Goal: Information Seeking & Learning: Learn about a topic

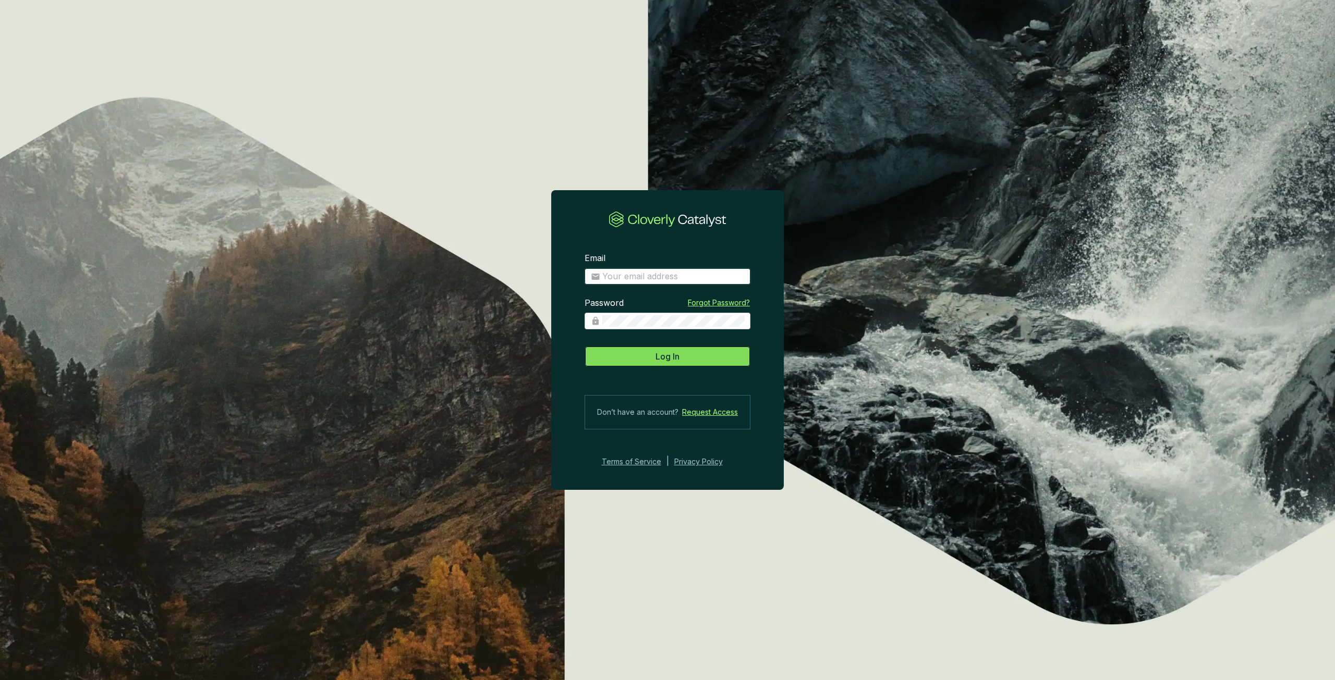
type input "[PERSON_NAME][EMAIL_ADDRESS][PERSON_NAME][DOMAIN_NAME]"
click at [676, 356] on span "Log In" at bounding box center [667, 356] width 24 height 13
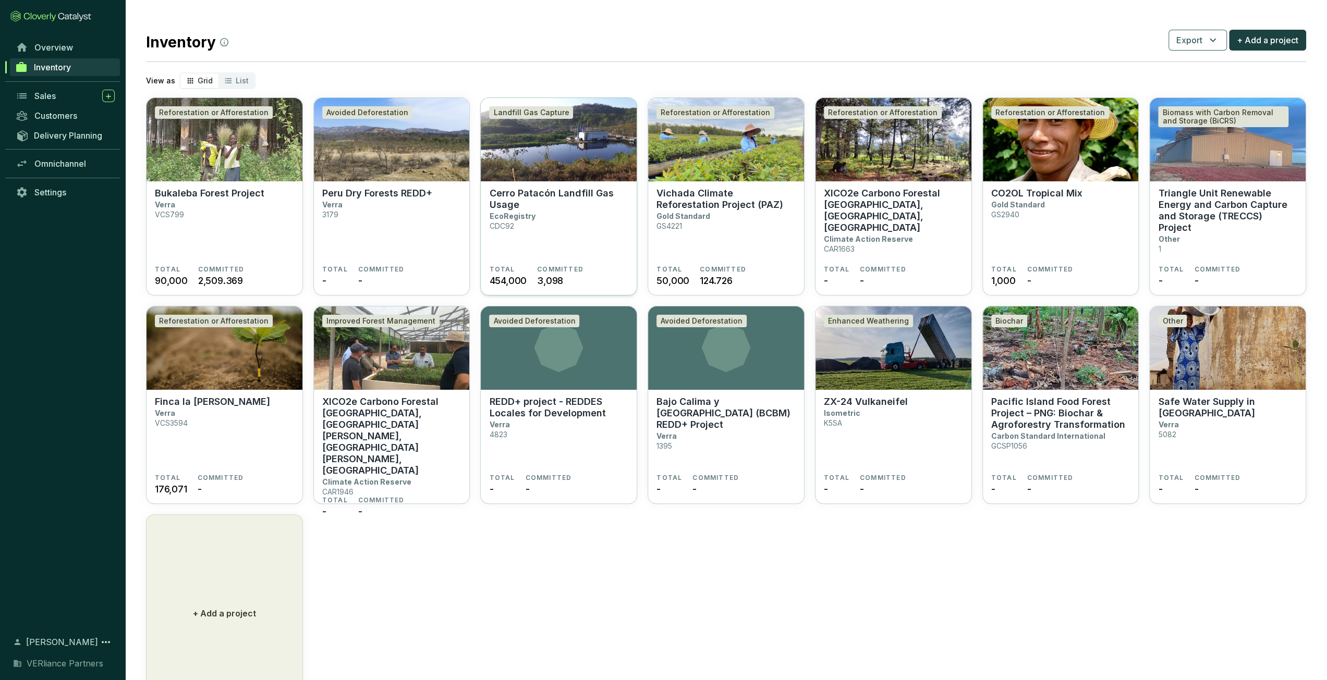
click at [579, 225] on section "Cerro Patacón Landfill Gas Usage EcoRegistry CDC92" at bounding box center [558, 227] width 139 height 78
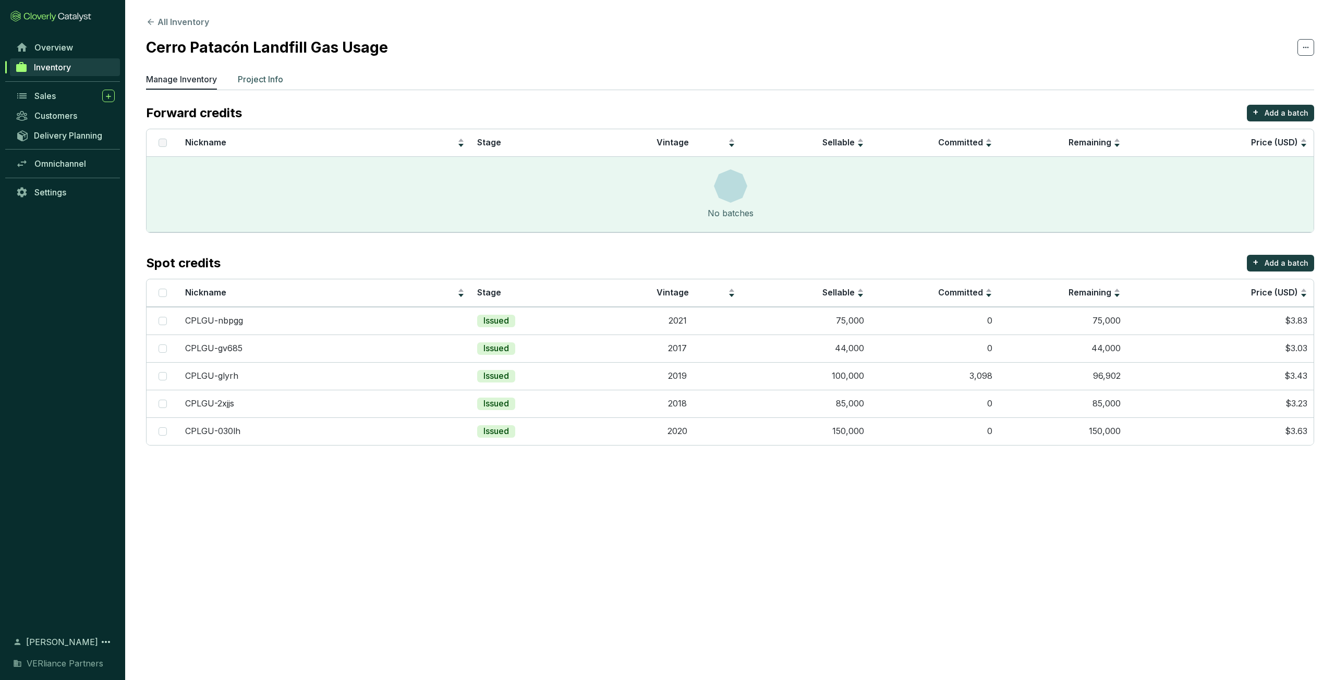
click at [263, 75] on p "Project Info" at bounding box center [260, 79] width 45 height 13
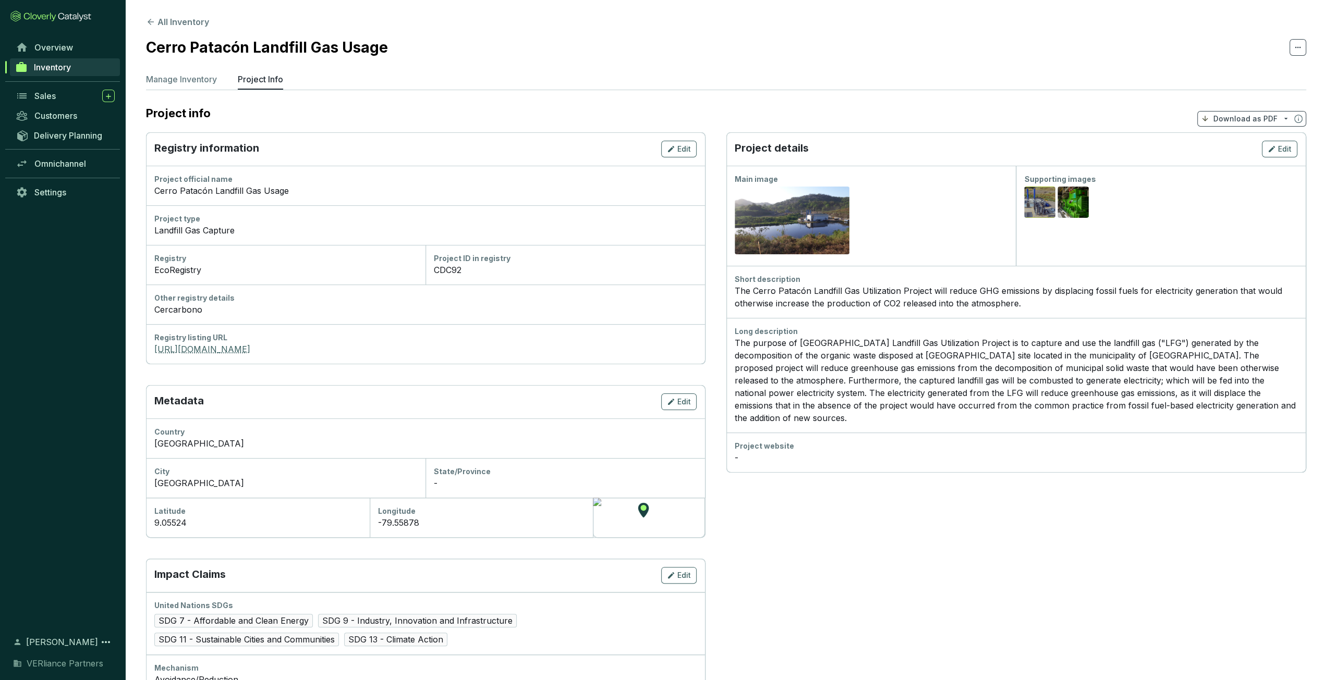
click at [251, 352] on link "https://www.ecoregistry.io/projects/CDC-92" at bounding box center [425, 349] width 542 height 13
click at [72, 48] on span "Overview" at bounding box center [53, 47] width 39 height 10
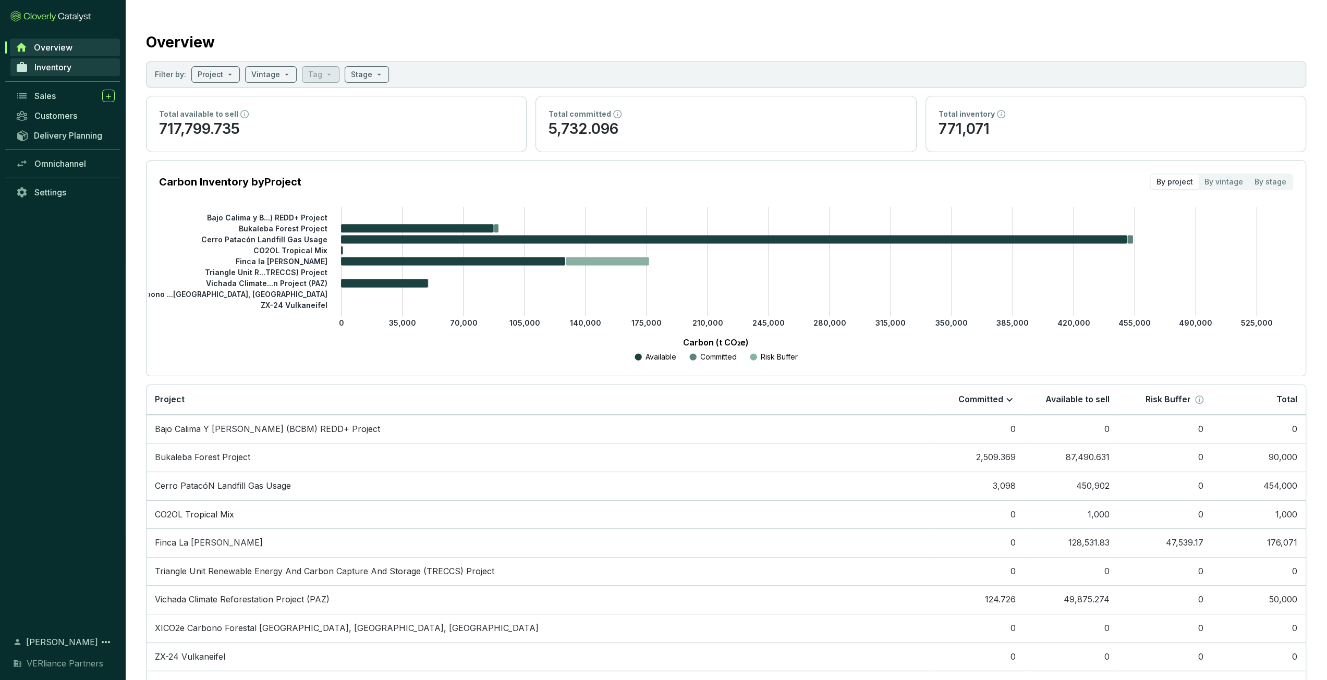
click at [72, 70] on link "Inventory" at bounding box center [64, 67] width 109 height 18
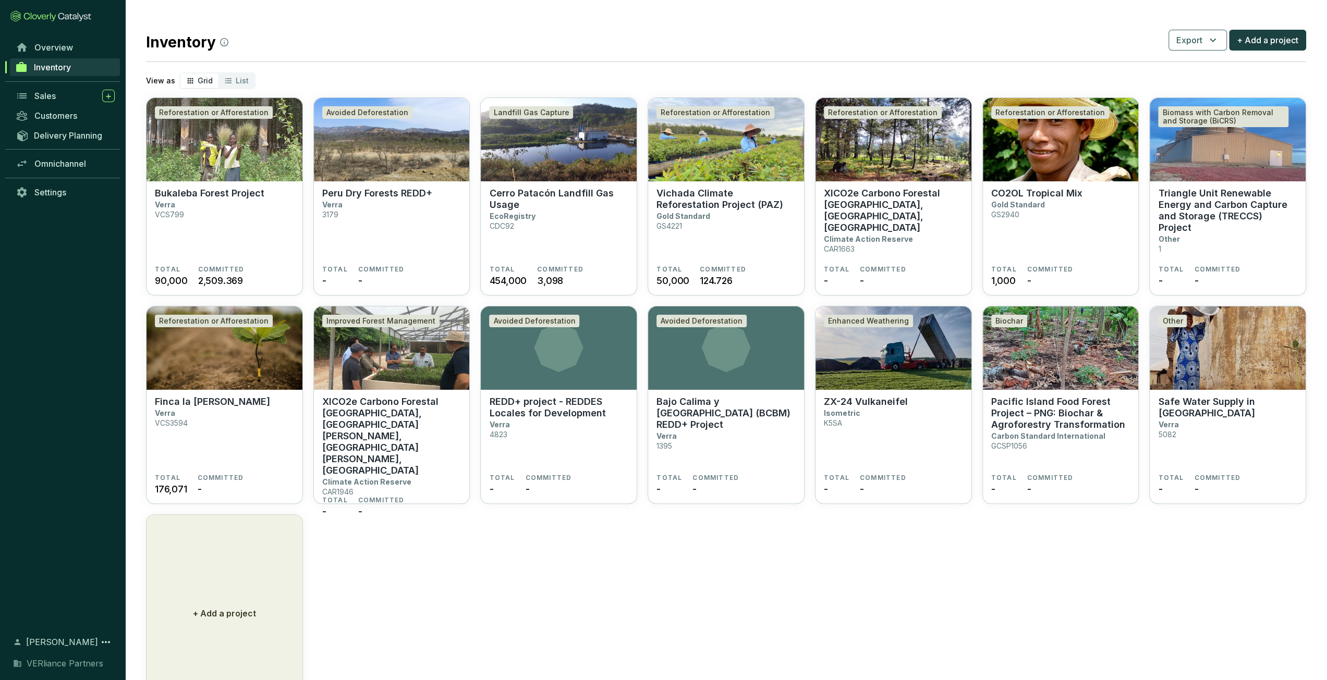
click at [60, 97] on div "Sales" at bounding box center [74, 96] width 80 height 13
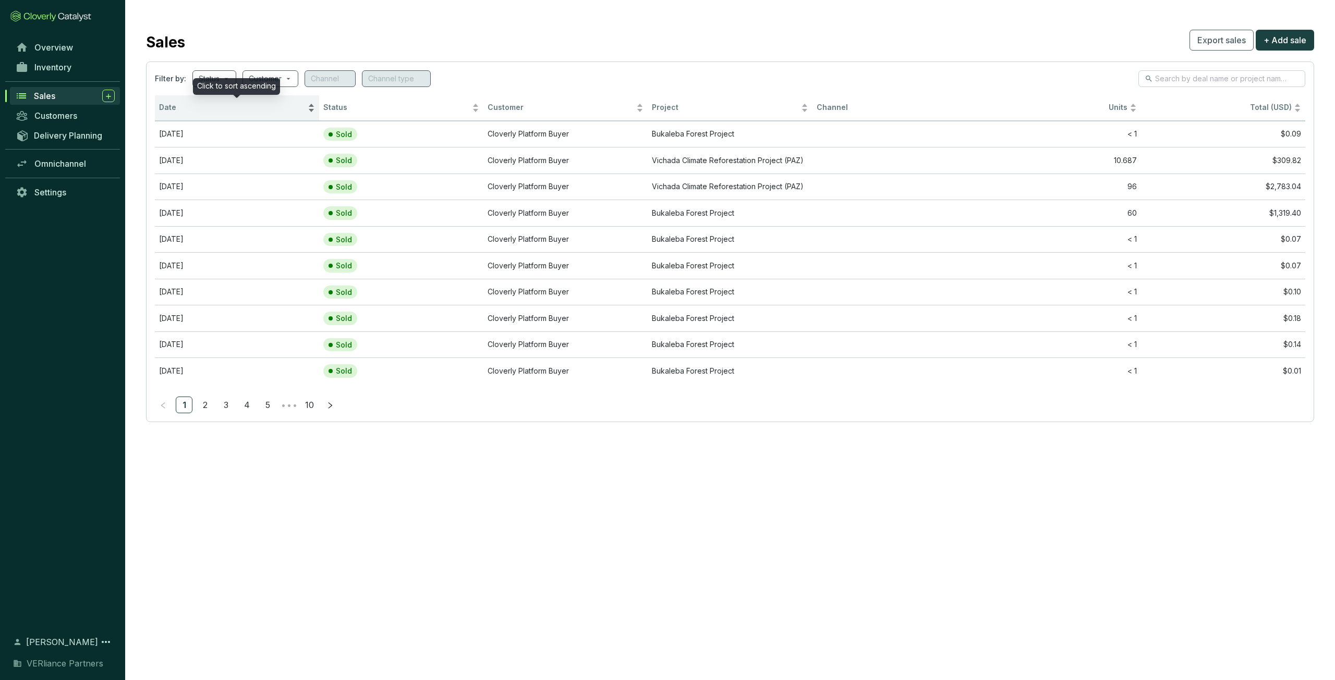
click at [180, 109] on span "Date" at bounding box center [232, 108] width 146 height 10
click at [186, 107] on span "Date" at bounding box center [232, 108] width 146 height 10
